Goal: Task Accomplishment & Management: Complete application form

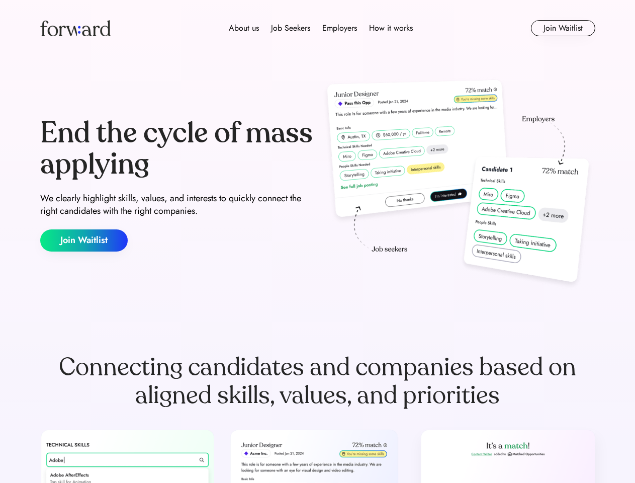
click at [317, 241] on div "End the cycle of mass applying We clearly highlight skills, values, and interes…" at bounding box center [317, 184] width 555 height 216
click at [318, 28] on div "About us Job Seekers Employers How it works" at bounding box center [321, 28] width 396 height 12
click at [75, 28] on img at bounding box center [75, 28] width 70 height 16
click at [321, 28] on div "About us Job Seekers Employers How it works" at bounding box center [321, 28] width 396 height 12
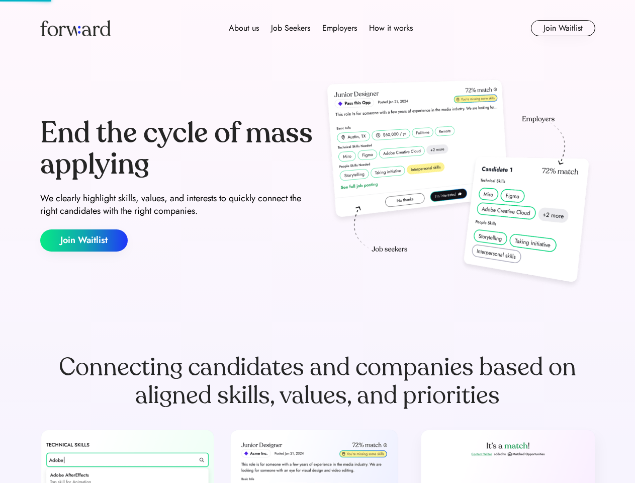
click at [244, 28] on div "About us" at bounding box center [244, 28] width 30 height 12
click at [291, 28] on div "Job Seekers" at bounding box center [290, 28] width 39 height 12
click at [339, 28] on div "Employers" at bounding box center [339, 28] width 35 height 12
click at [390, 28] on div "How it works" at bounding box center [391, 28] width 44 height 12
click at [563, 28] on button "Join Waitlist" at bounding box center [563, 28] width 64 height 16
